Goal: Check status

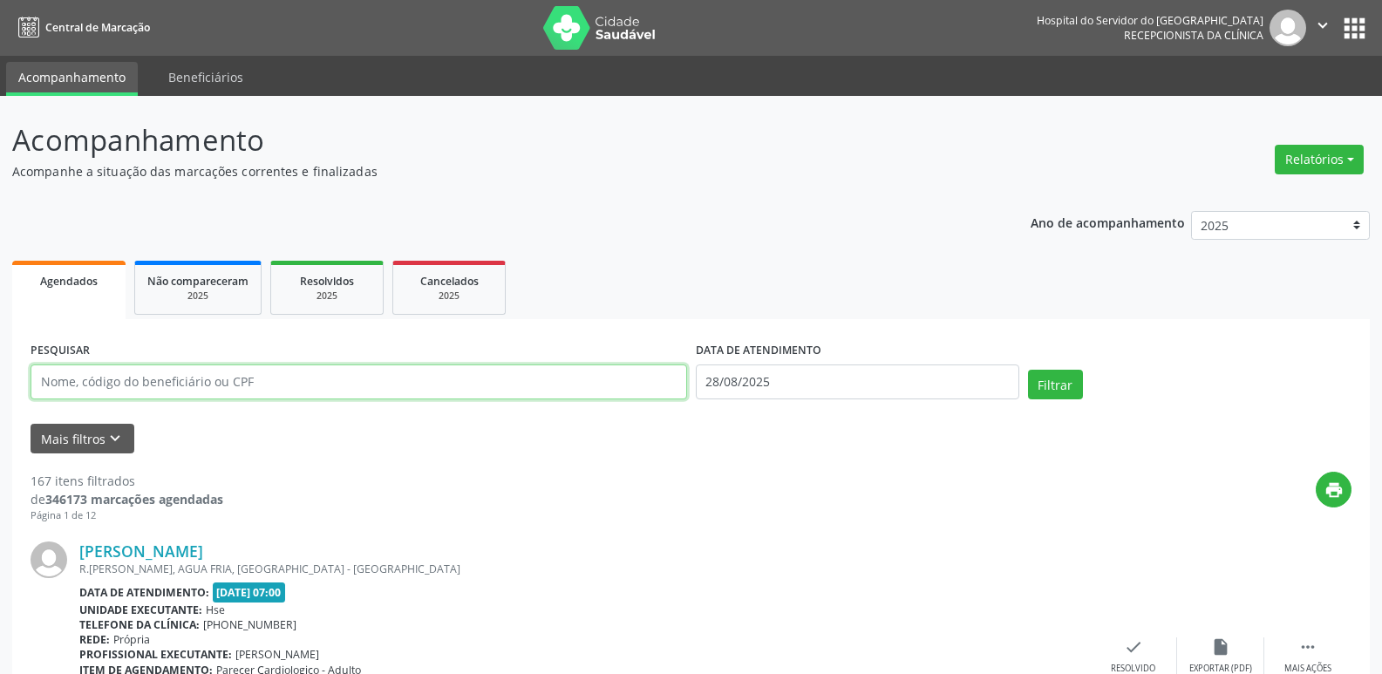
click at [254, 381] on input "text" at bounding box center [359, 382] width 657 height 35
paste input "909.744.844-15"
type input "909.744.844-15"
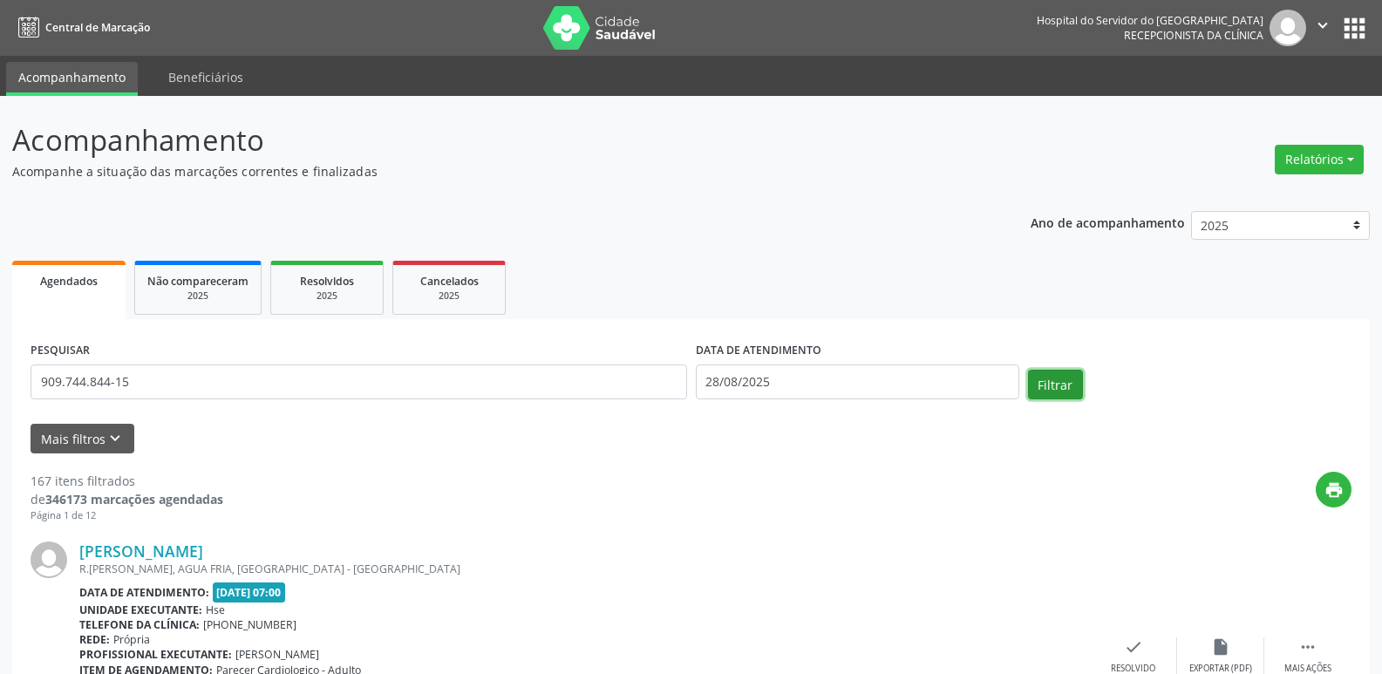
click at [1071, 385] on button "Filtrar" at bounding box center [1055, 385] width 55 height 30
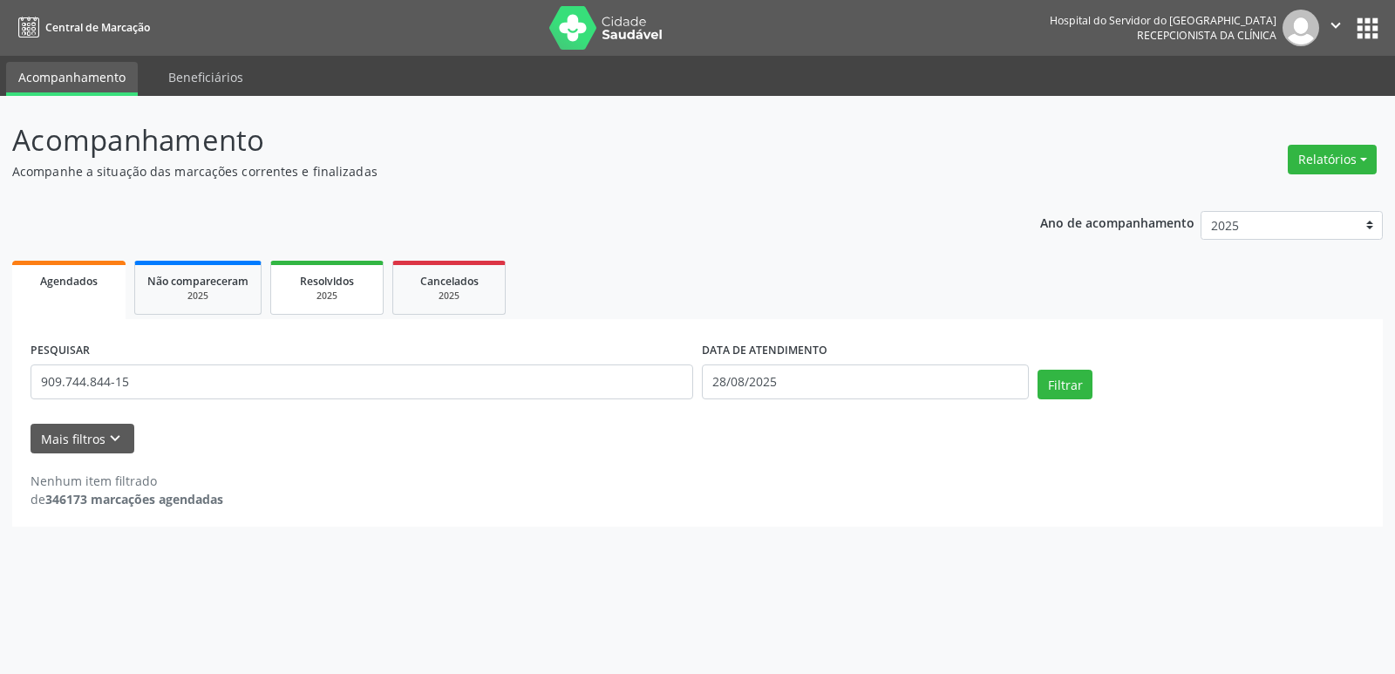
click at [334, 300] on div "2025" at bounding box center [326, 296] width 87 height 13
select select "7"
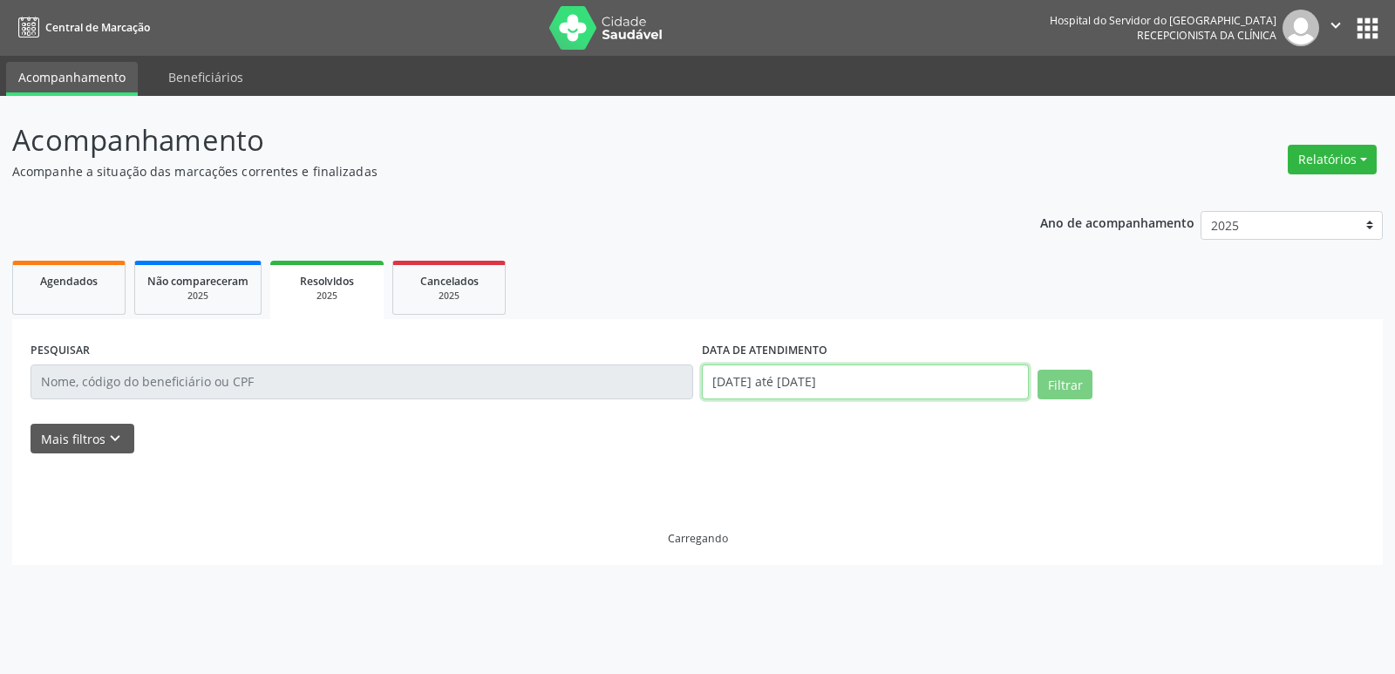
click at [825, 379] on input "[DATE] até [DATE]" at bounding box center [865, 382] width 327 height 35
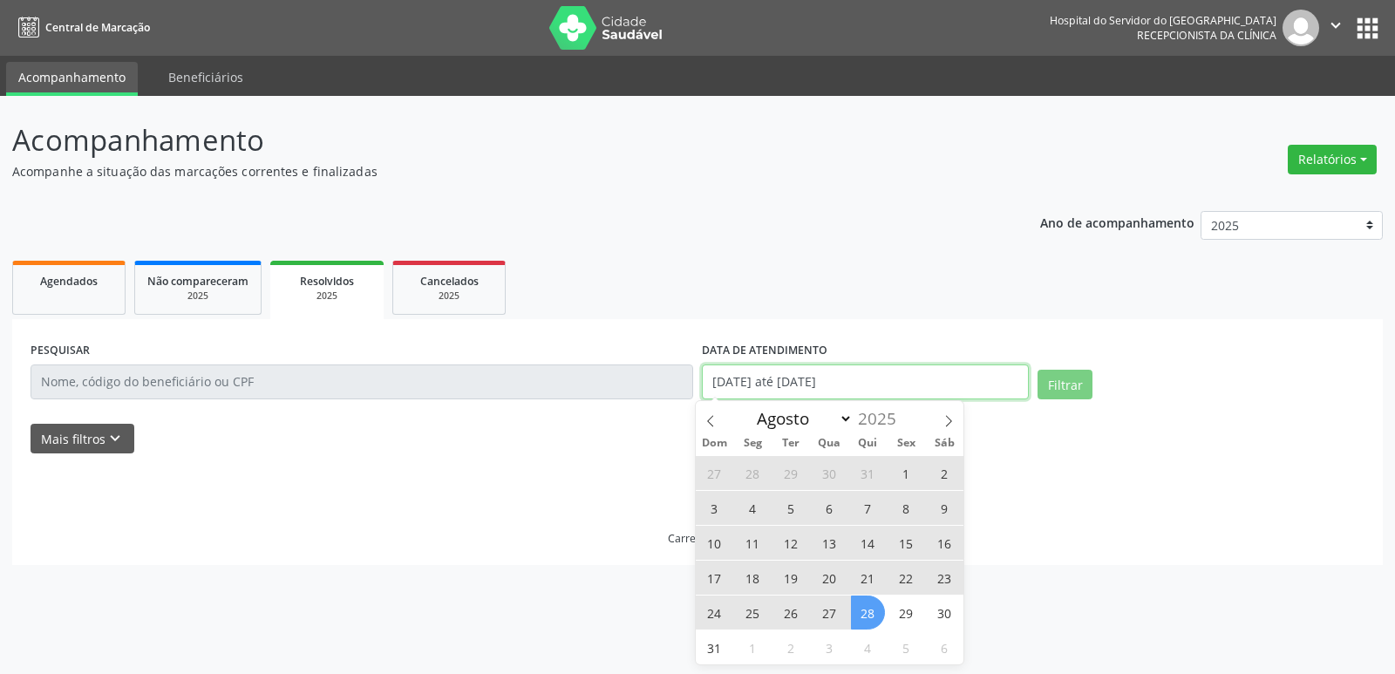
click at [825, 379] on input "[DATE] até [DATE]" at bounding box center [865, 382] width 327 height 35
select select "0"
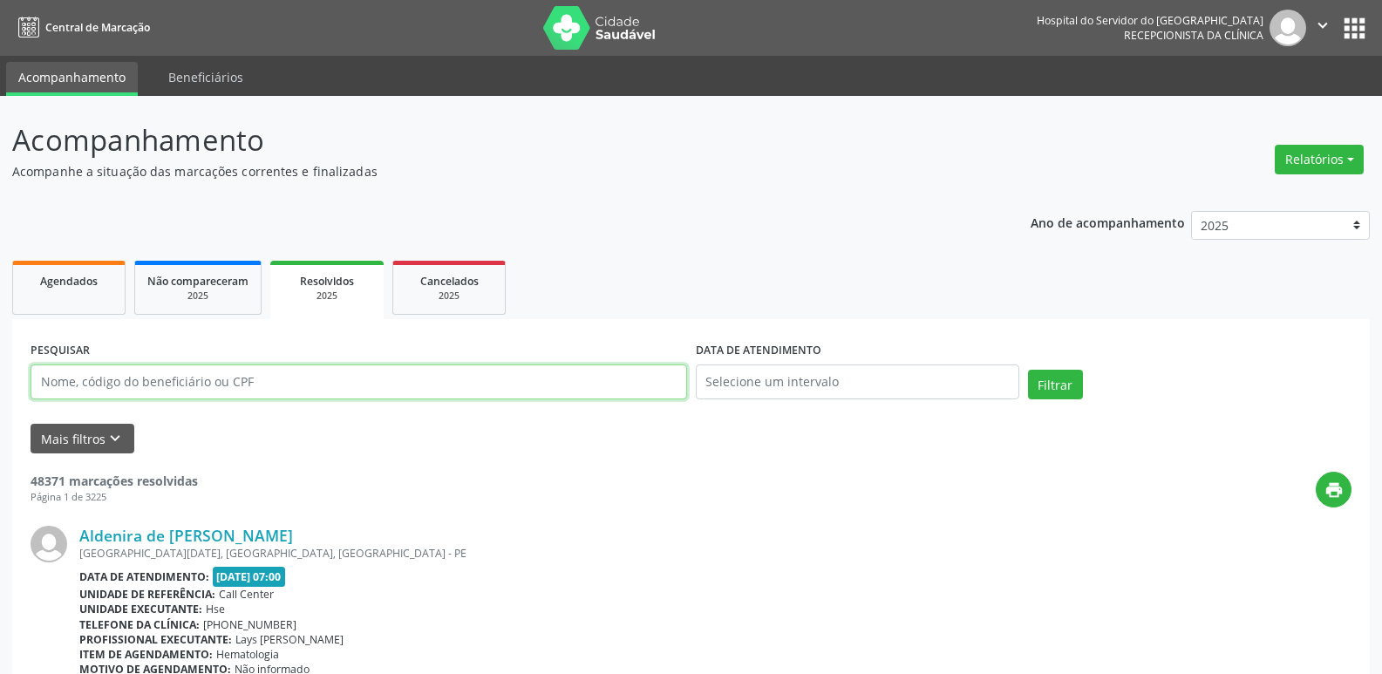
click at [119, 376] on input "text" at bounding box center [359, 382] width 657 height 35
paste input "909.744.844-15"
type input "909.744.844-15"
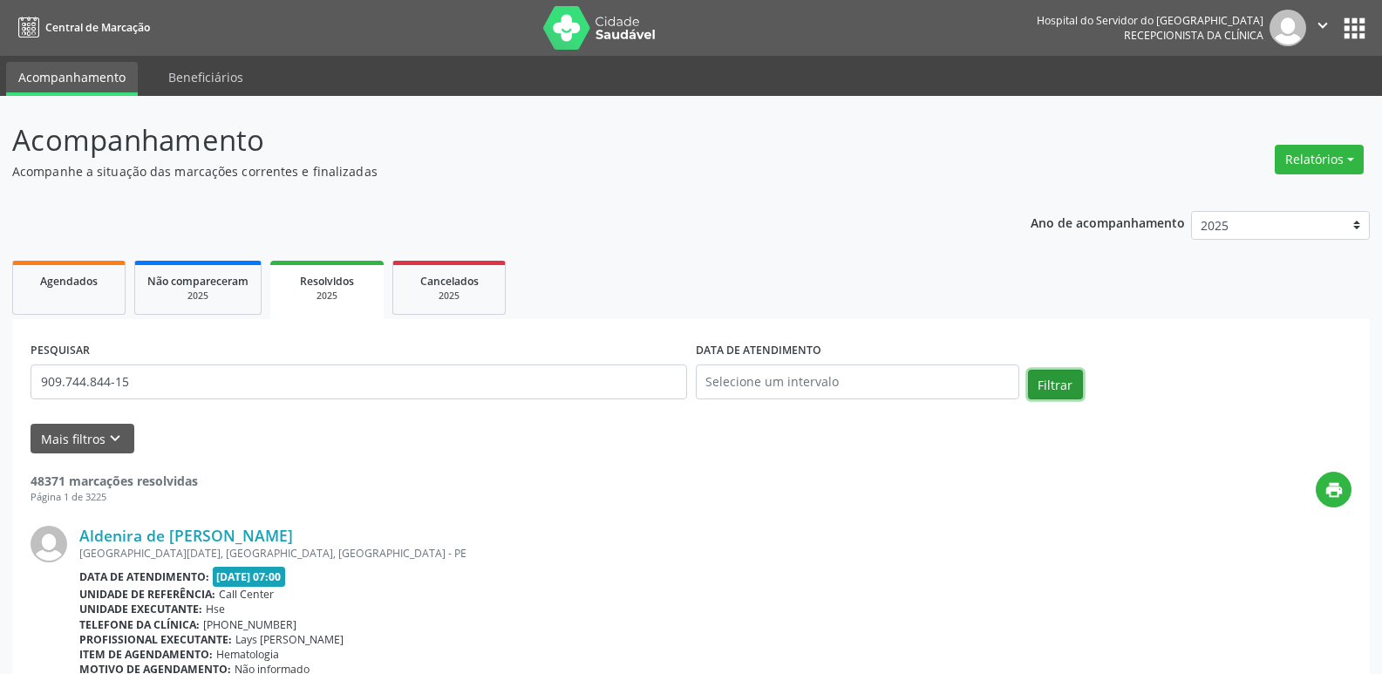
click at [1039, 384] on button "Filtrar" at bounding box center [1055, 385] width 55 height 30
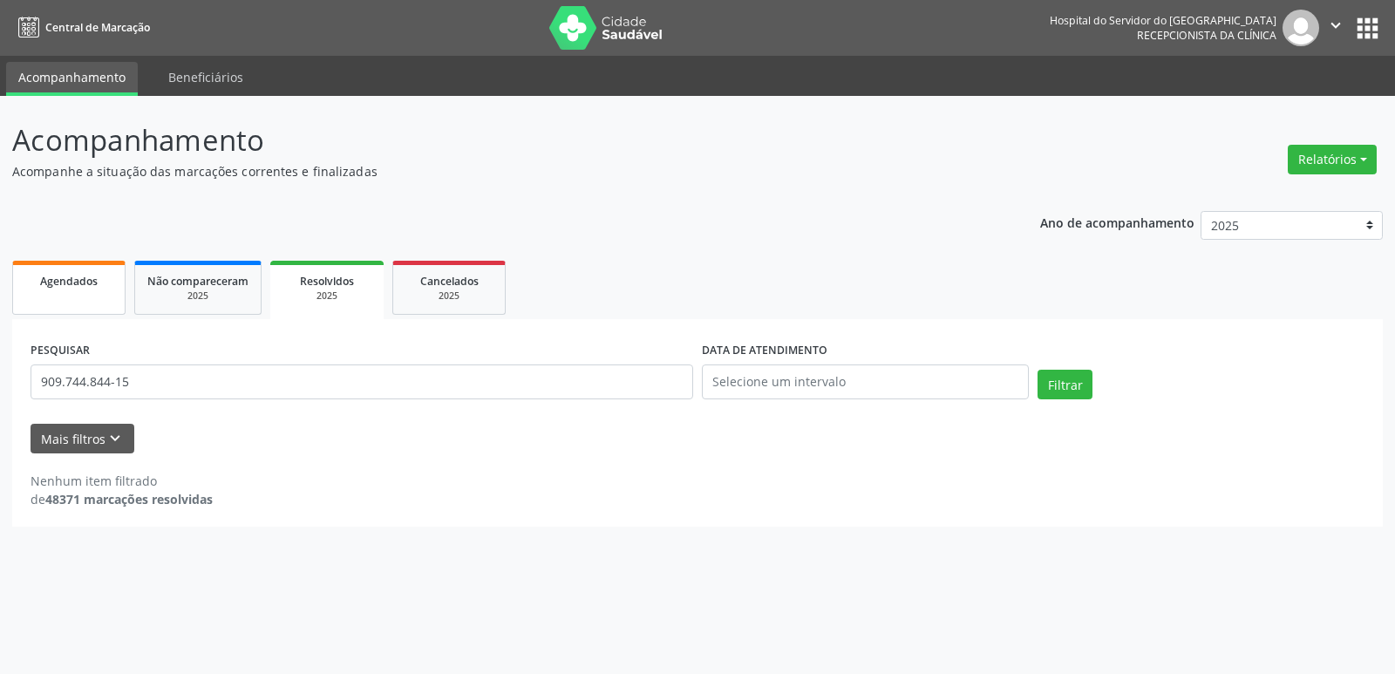
click at [82, 284] on span "Agendados" at bounding box center [69, 281] width 58 height 15
